Goal: Transaction & Acquisition: Purchase product/service

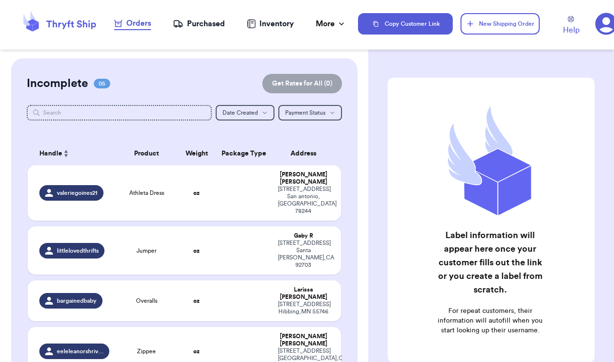
checkbox input "false"
click at [199, 21] on div "Purchased" at bounding box center [199, 24] width 52 height 12
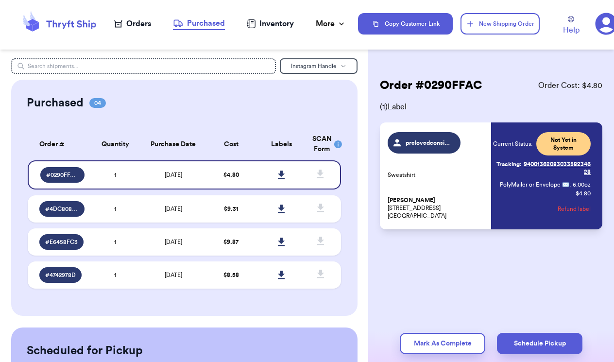
click at [135, 26] on div "Orders" at bounding box center [132, 24] width 37 height 12
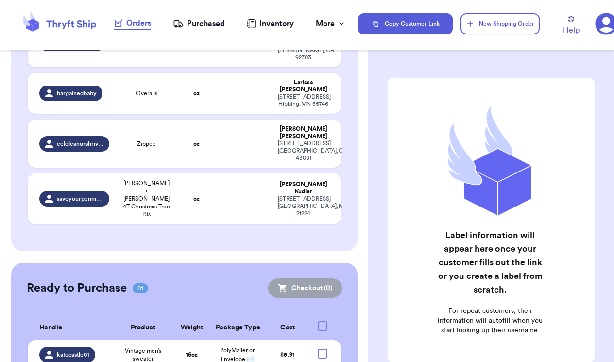
scroll to position [207, 0]
click at [325, 349] on div at bounding box center [322, 354] width 10 height 10
click at [322, 349] on input "checkbox" at bounding box center [322, 349] width 0 height 0
checkbox input "true"
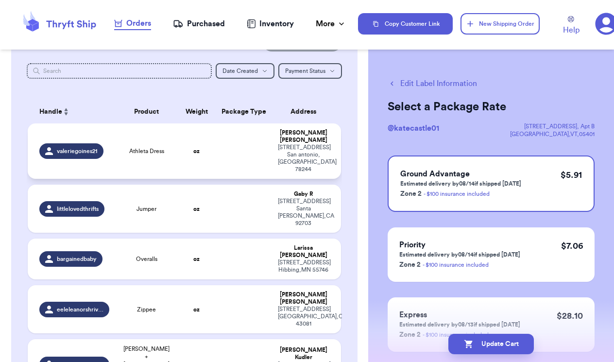
scroll to position [85, 0]
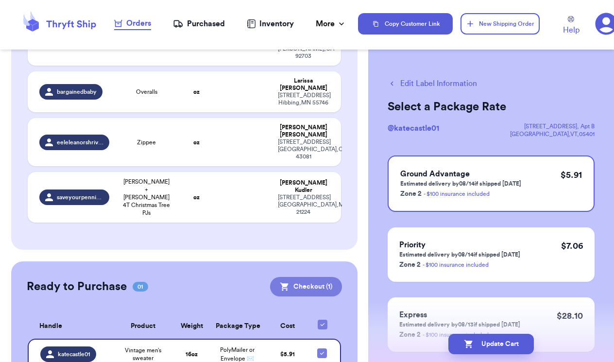
click at [304, 277] on button "Checkout ( 1 )" at bounding box center [306, 286] width 72 height 19
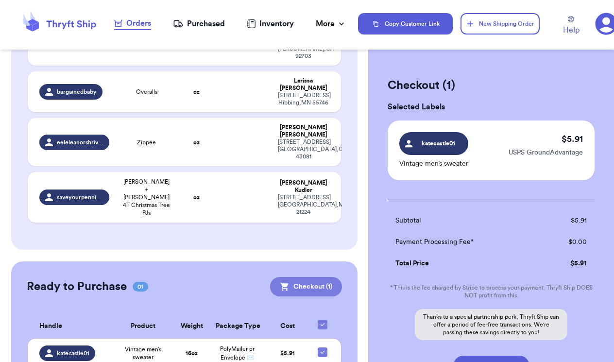
scroll to position [207, 0]
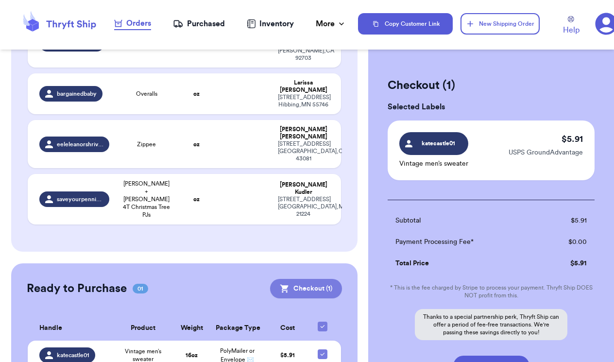
click at [305, 279] on button "Checkout ( 1 )" at bounding box center [306, 288] width 72 height 19
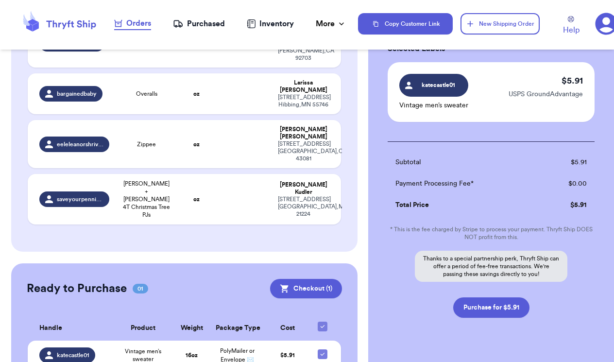
scroll to position [61, 0]
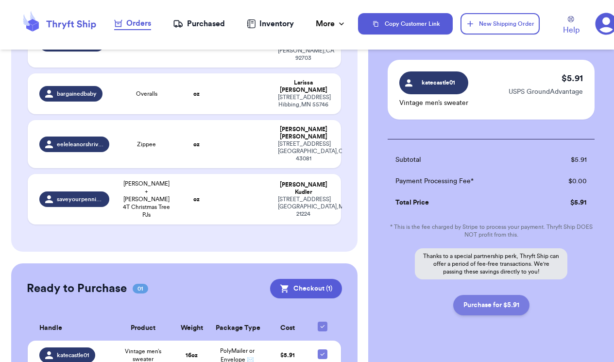
click at [499, 305] on button "Purchase for $5.91" at bounding box center [491, 305] width 76 height 20
checkbox input "false"
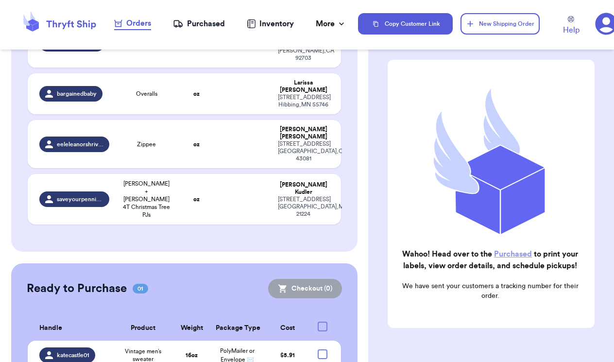
checkbox input "true"
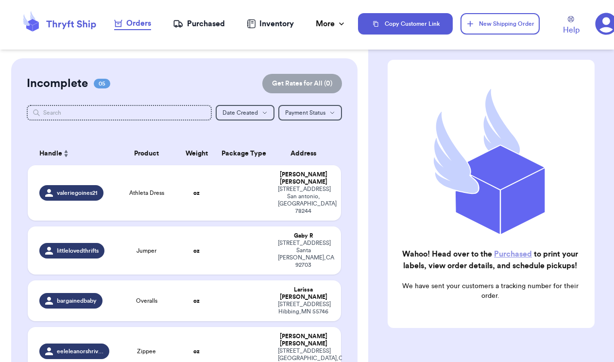
scroll to position [0, 0]
click at [199, 25] on div "Purchased" at bounding box center [199, 24] width 52 height 12
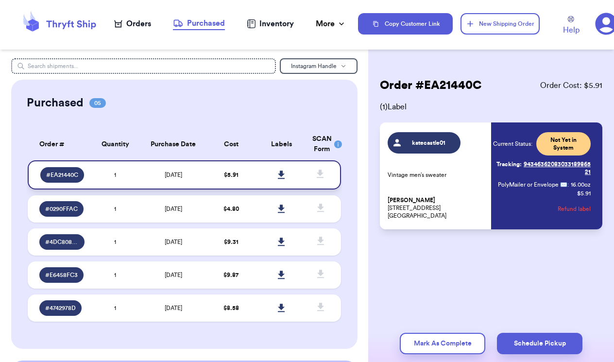
click at [282, 178] on icon at bounding box center [281, 174] width 7 height 8
